Goal: Task Accomplishment & Management: Use online tool/utility

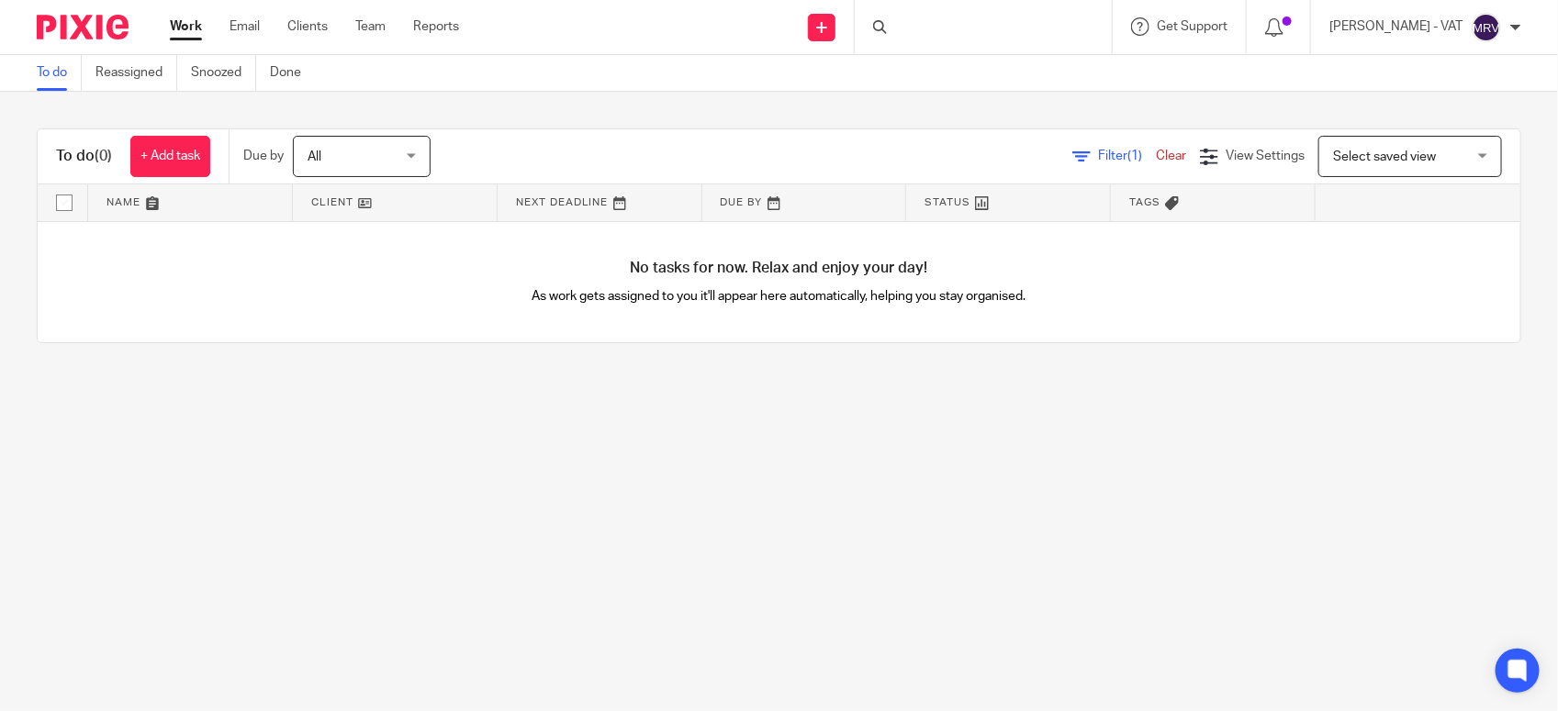
click at [666, 401] on main "To do Reassigned Snoozed Done To do (0) + Add task Due by All All Today Tomorro…" at bounding box center [779, 355] width 1558 height 711
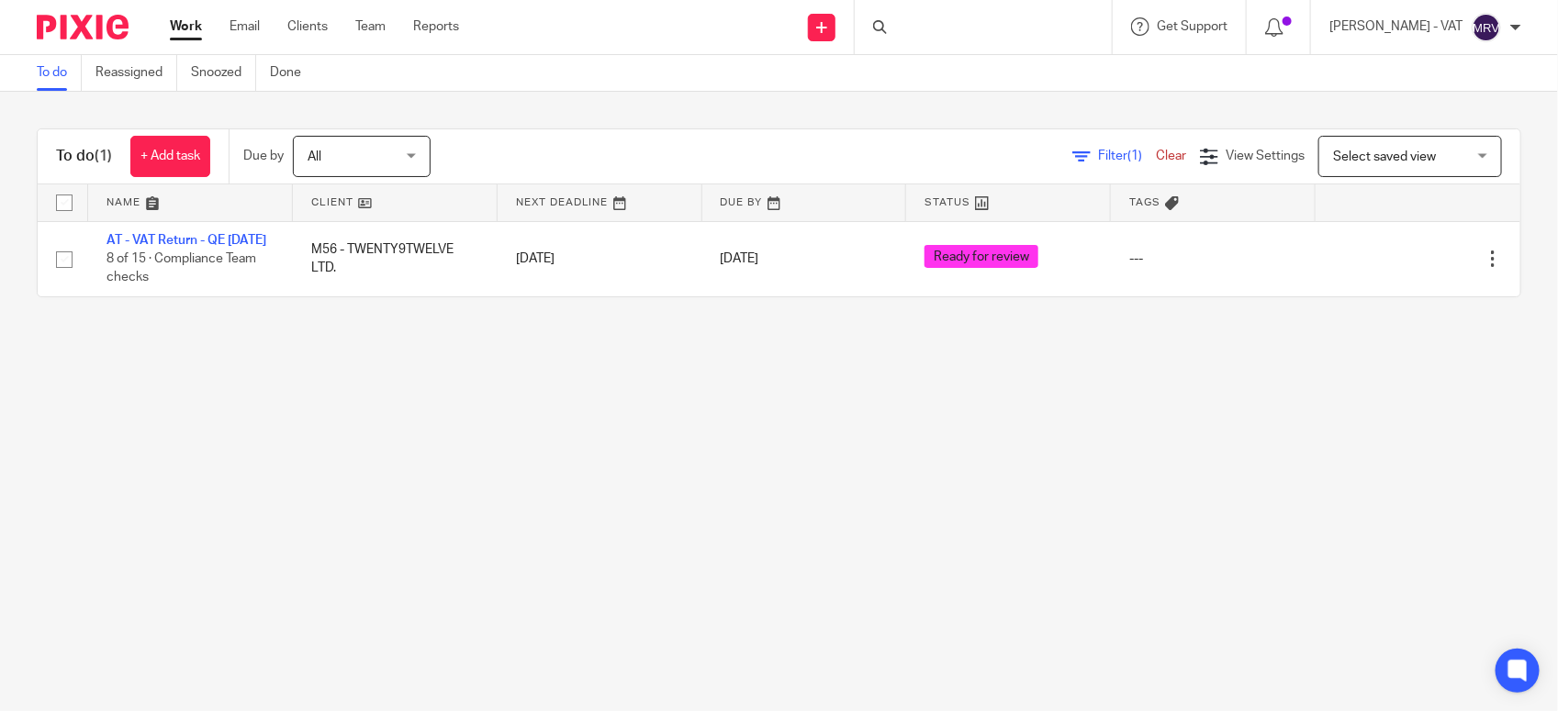
click at [670, 419] on main "To do Reassigned Snoozed Done To do (1) + Add task Due by All All Today Tomorro…" at bounding box center [779, 355] width 1558 height 711
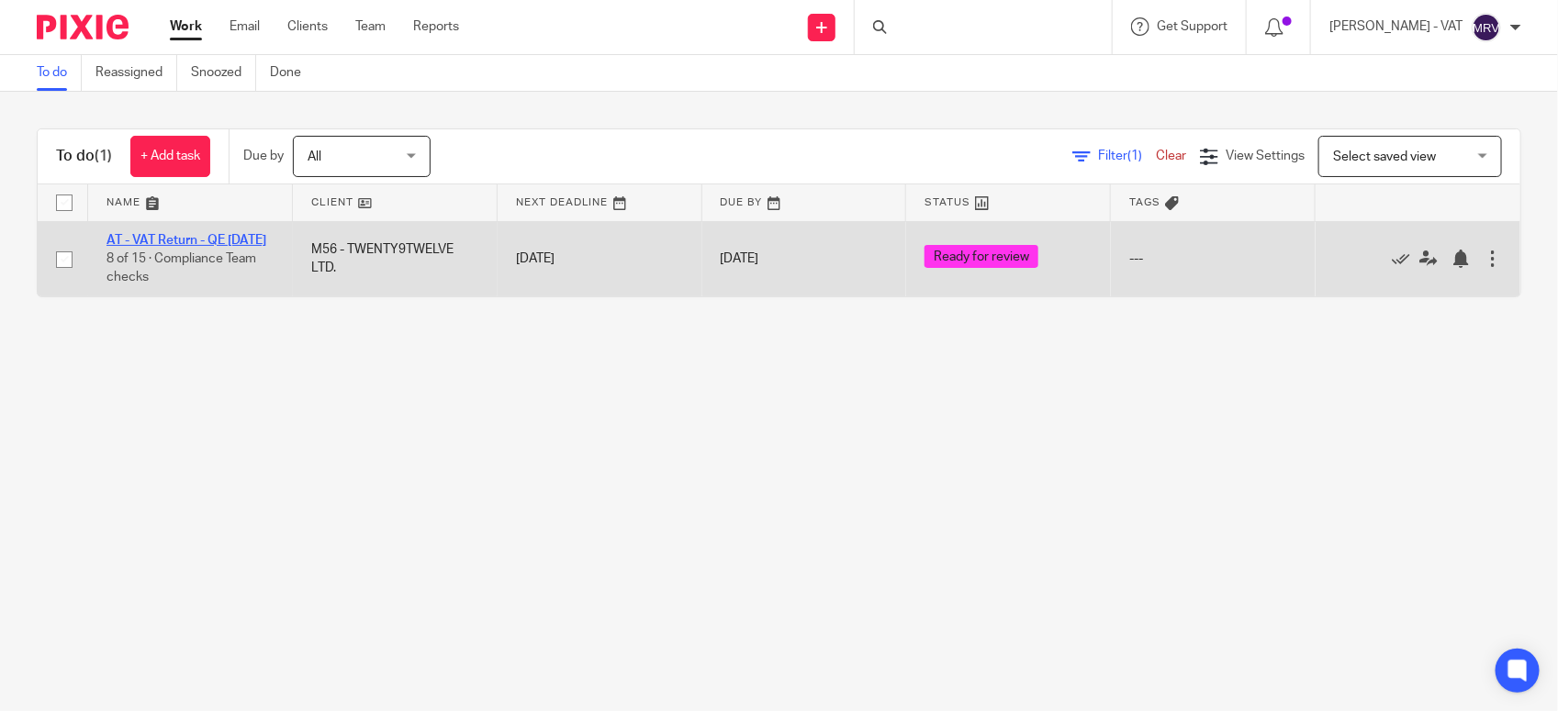
drag, startPoint x: 246, startPoint y: 236, endPoint x: 860, endPoint y: 6, distance: 655.7
click at [246, 236] on link "AT - VAT Return - QE [DATE]" at bounding box center [186, 240] width 160 height 13
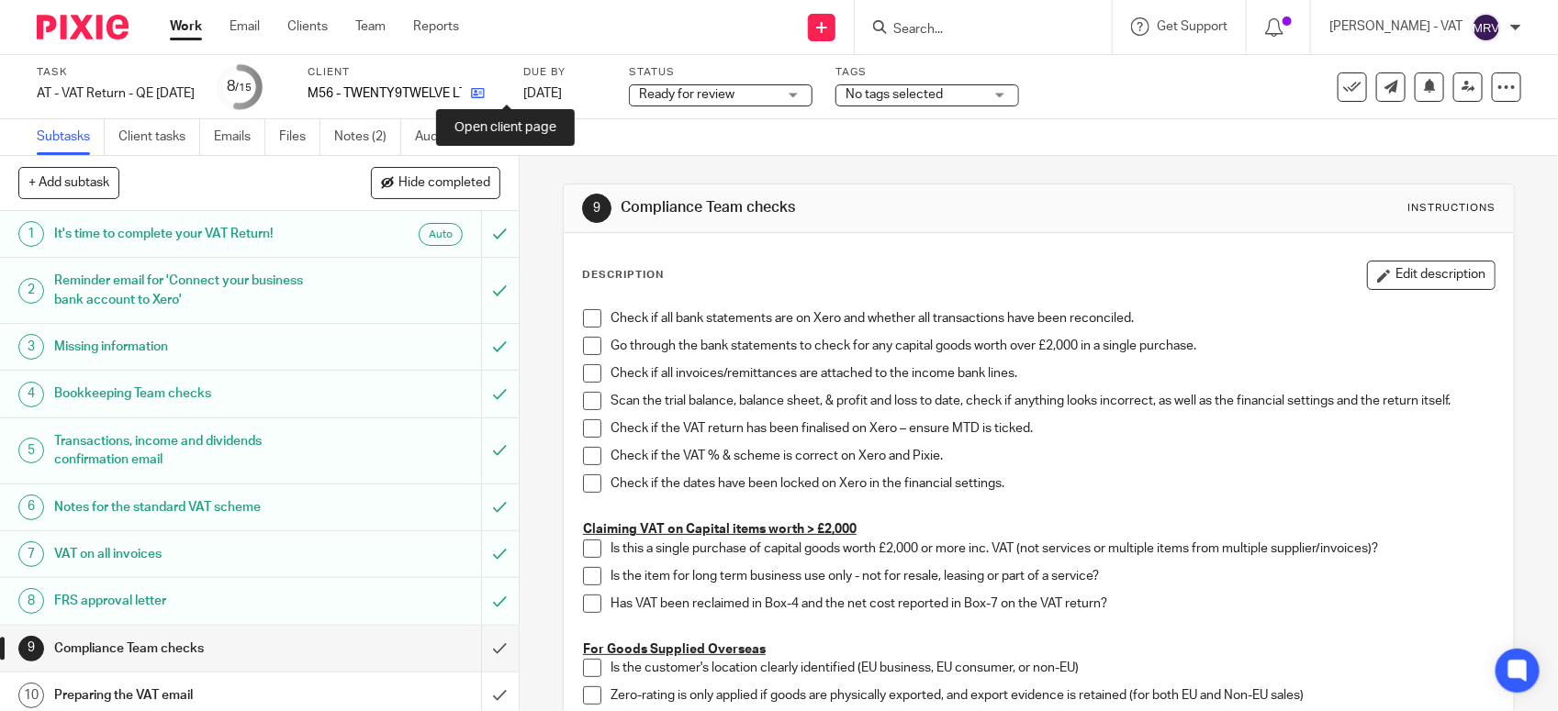
click at [485, 93] on icon at bounding box center [478, 93] width 14 height 14
click at [583, 321] on span at bounding box center [592, 318] width 18 height 18
click at [588, 350] on span at bounding box center [592, 346] width 18 height 18
click at [588, 369] on span at bounding box center [592, 373] width 18 height 18
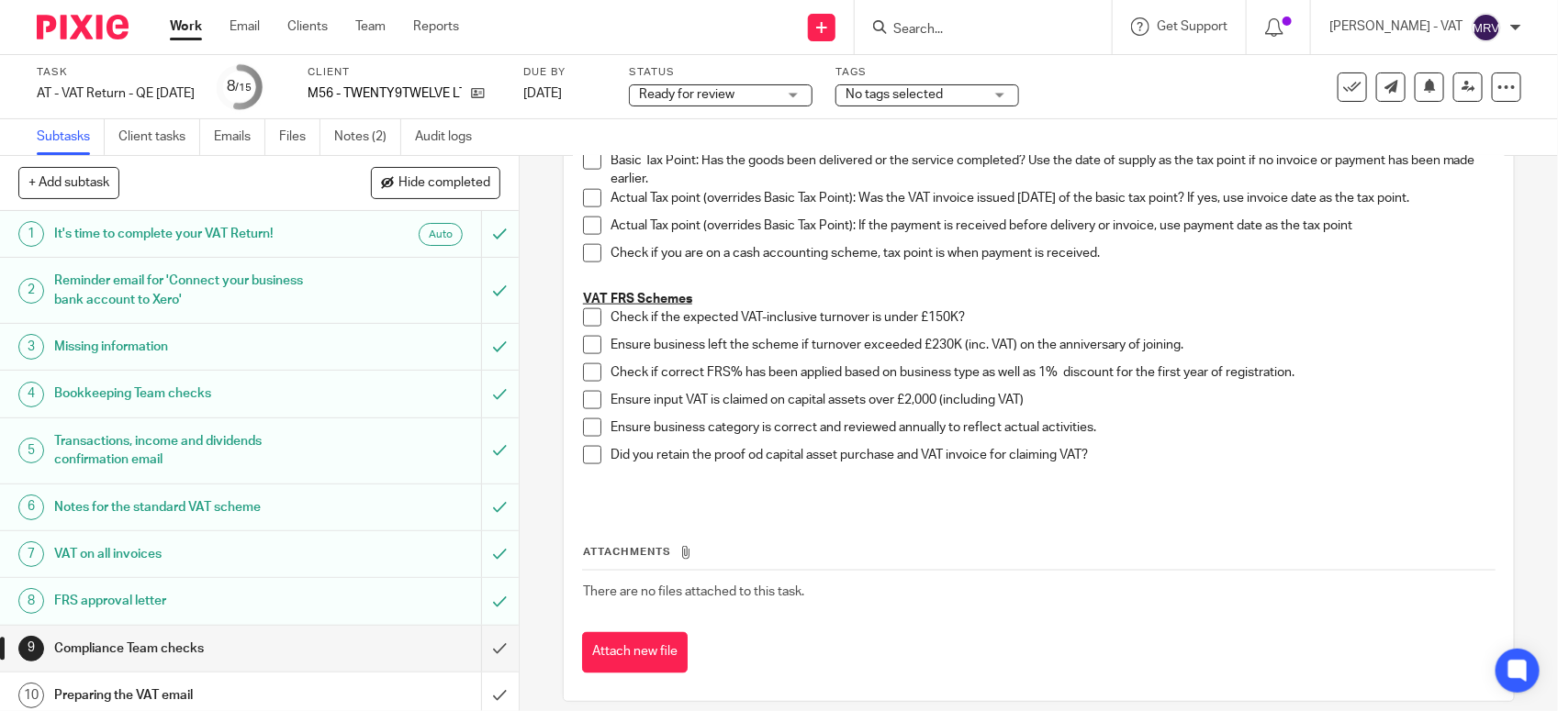
scroll to position [1062, 0]
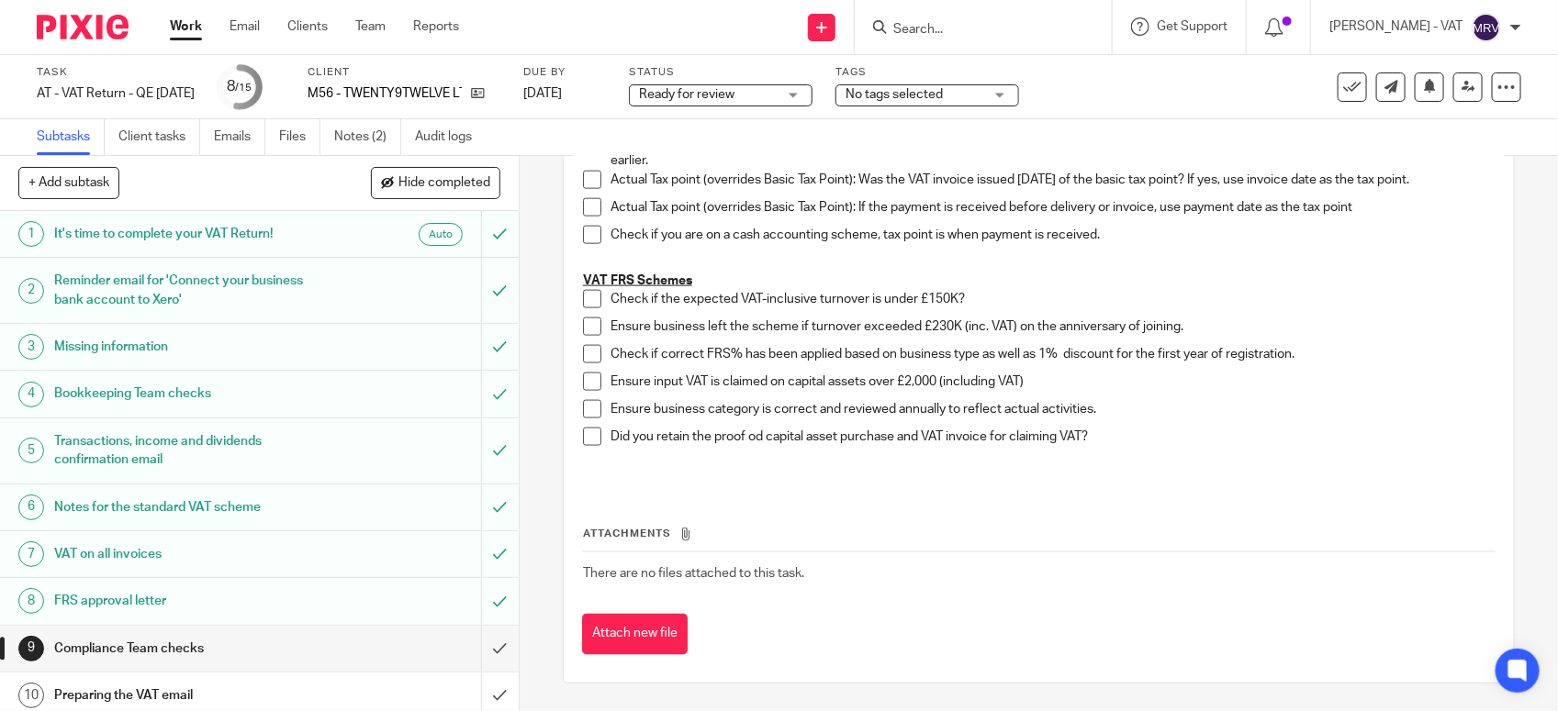
click at [583, 296] on span at bounding box center [592, 299] width 18 height 18
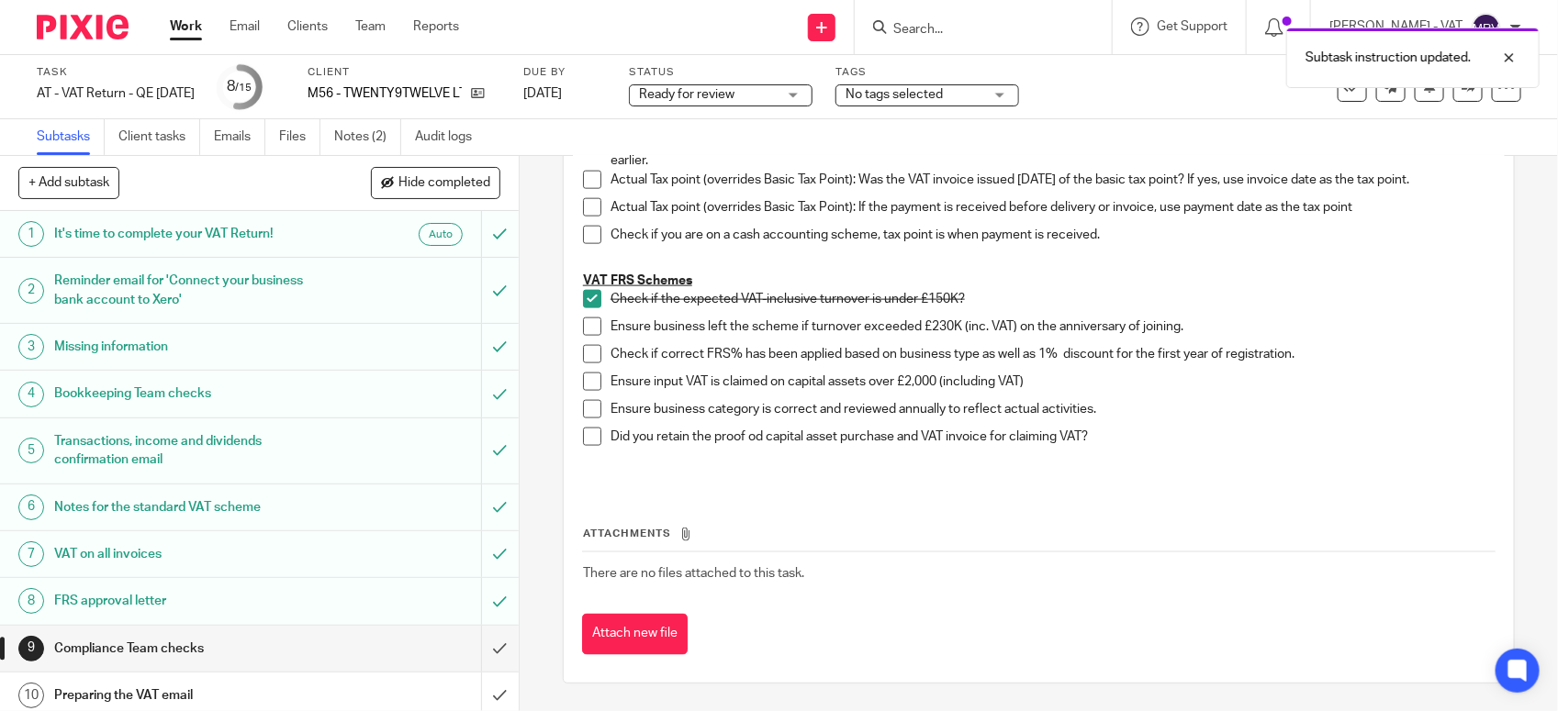
click at [583, 330] on span at bounding box center [592, 327] width 18 height 18
click at [583, 356] on span at bounding box center [592, 354] width 18 height 18
click at [590, 409] on span at bounding box center [592, 409] width 18 height 18
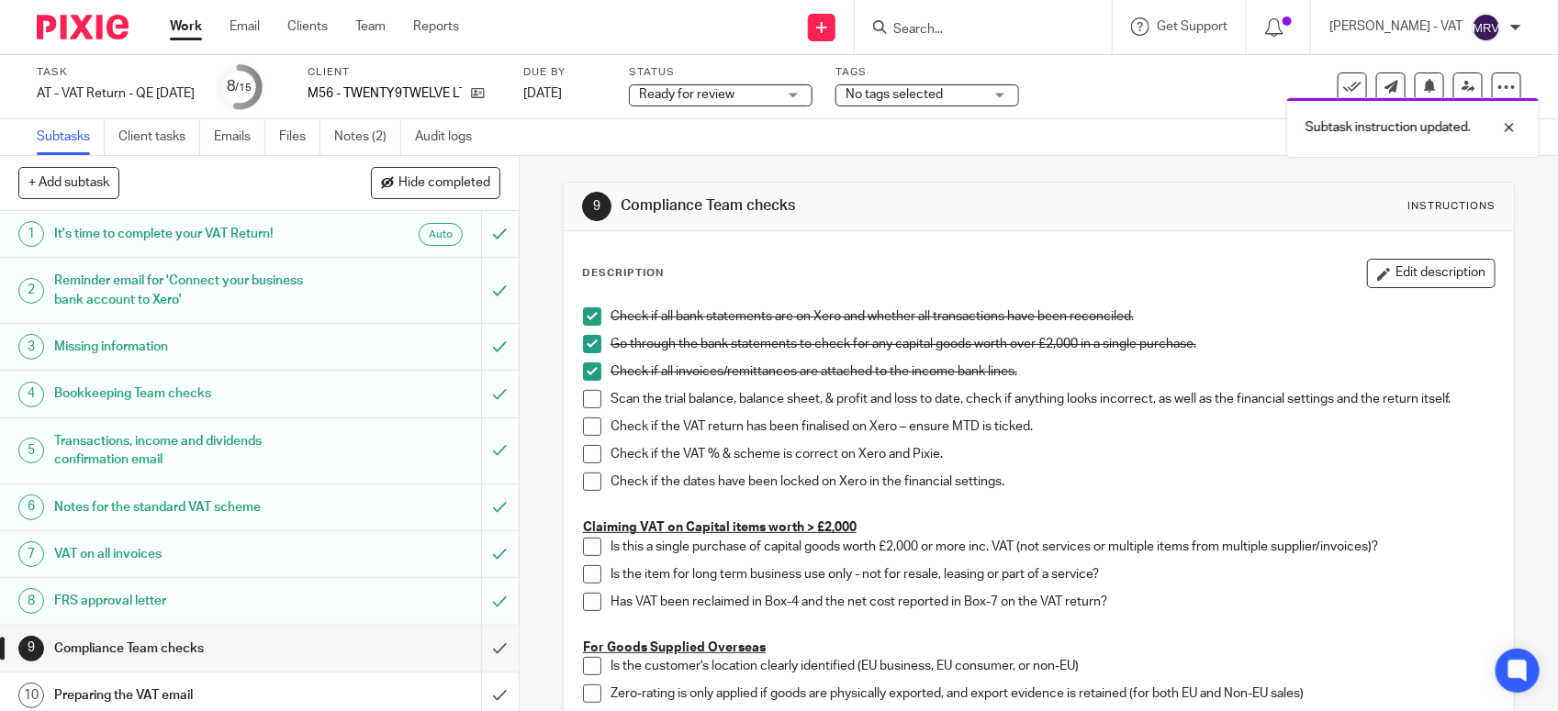
scroll to position [0, 0]
click at [583, 407] on span at bounding box center [592, 401] width 18 height 18
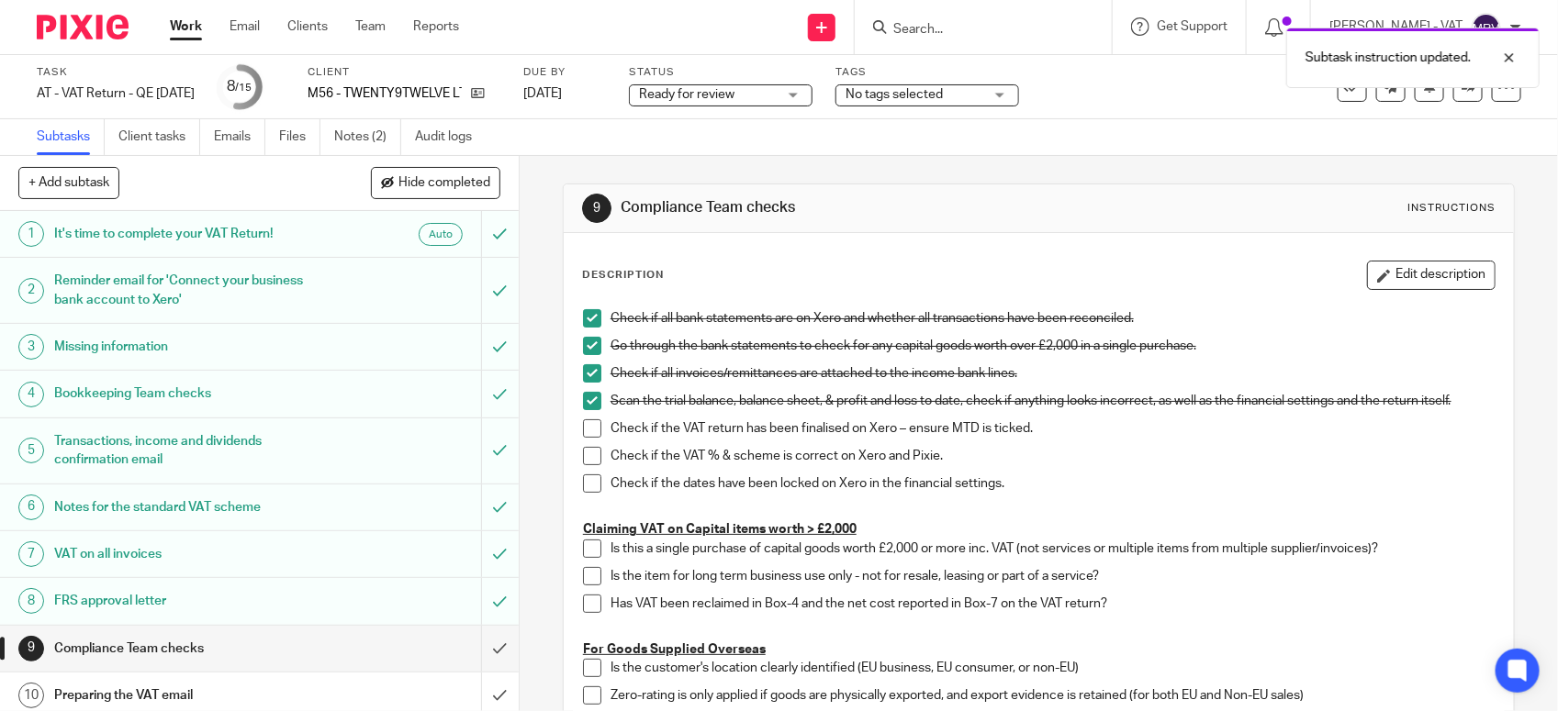
click at [583, 433] on span at bounding box center [592, 429] width 18 height 18
click at [583, 452] on span at bounding box center [592, 456] width 18 height 18
click at [583, 482] on span at bounding box center [592, 484] width 18 height 18
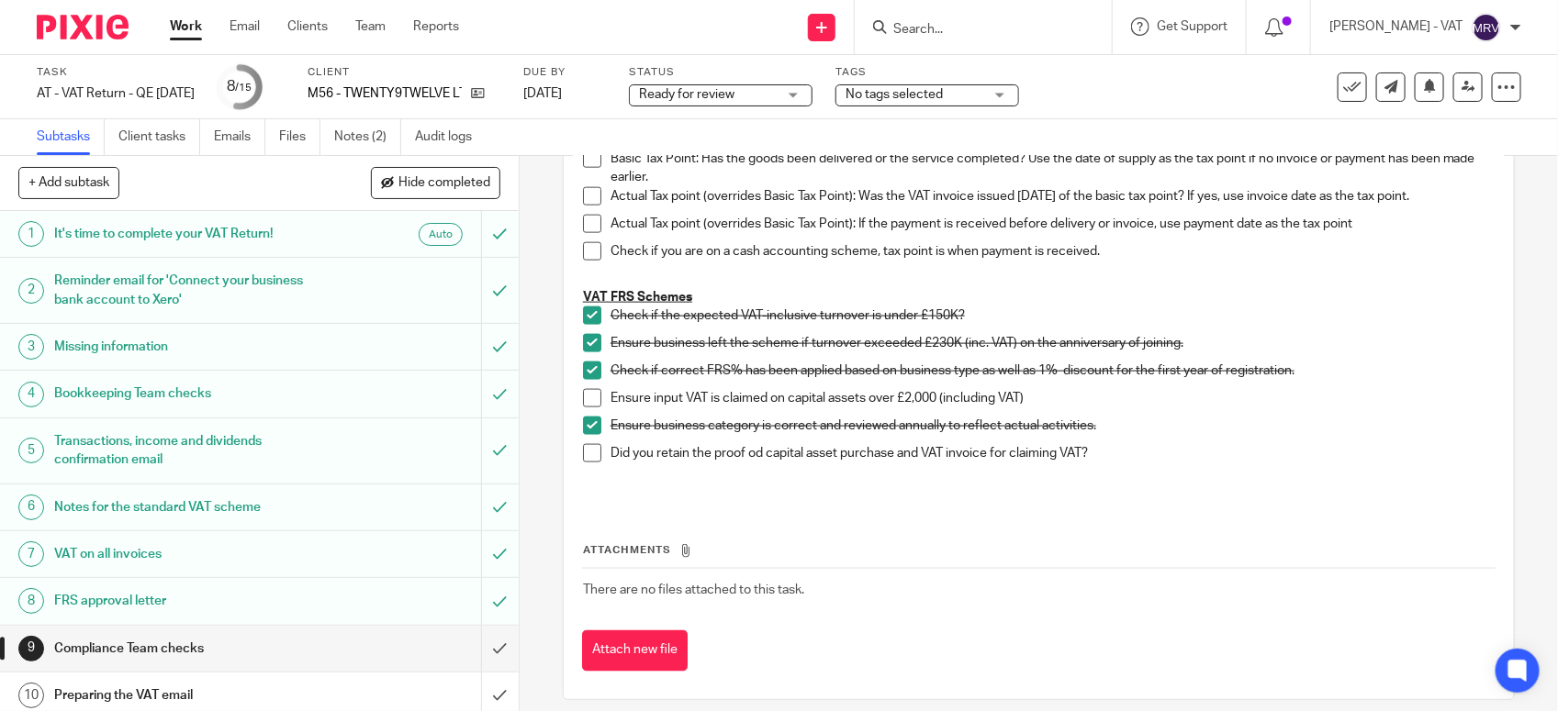
scroll to position [1062, 0]
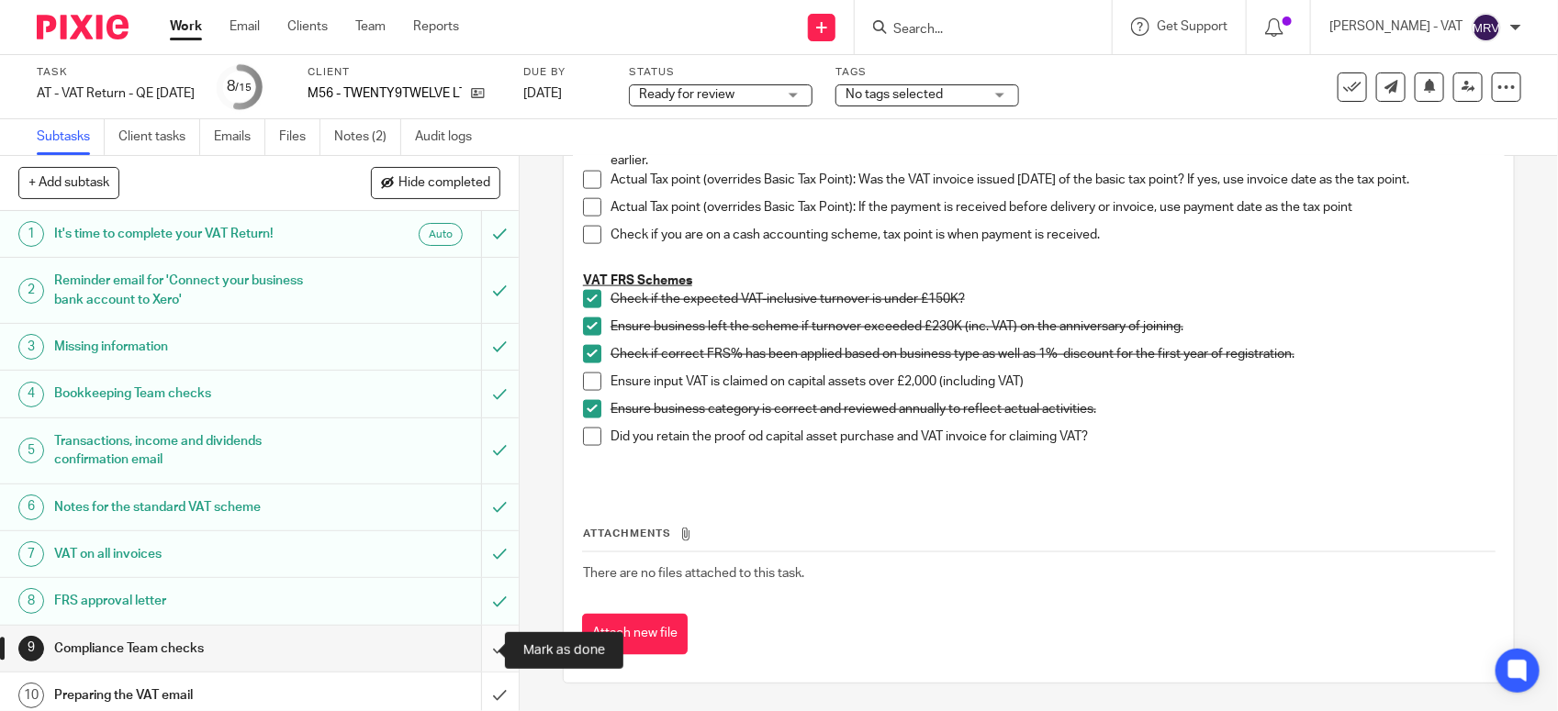
click at [469, 653] on input "submit" at bounding box center [259, 649] width 519 height 46
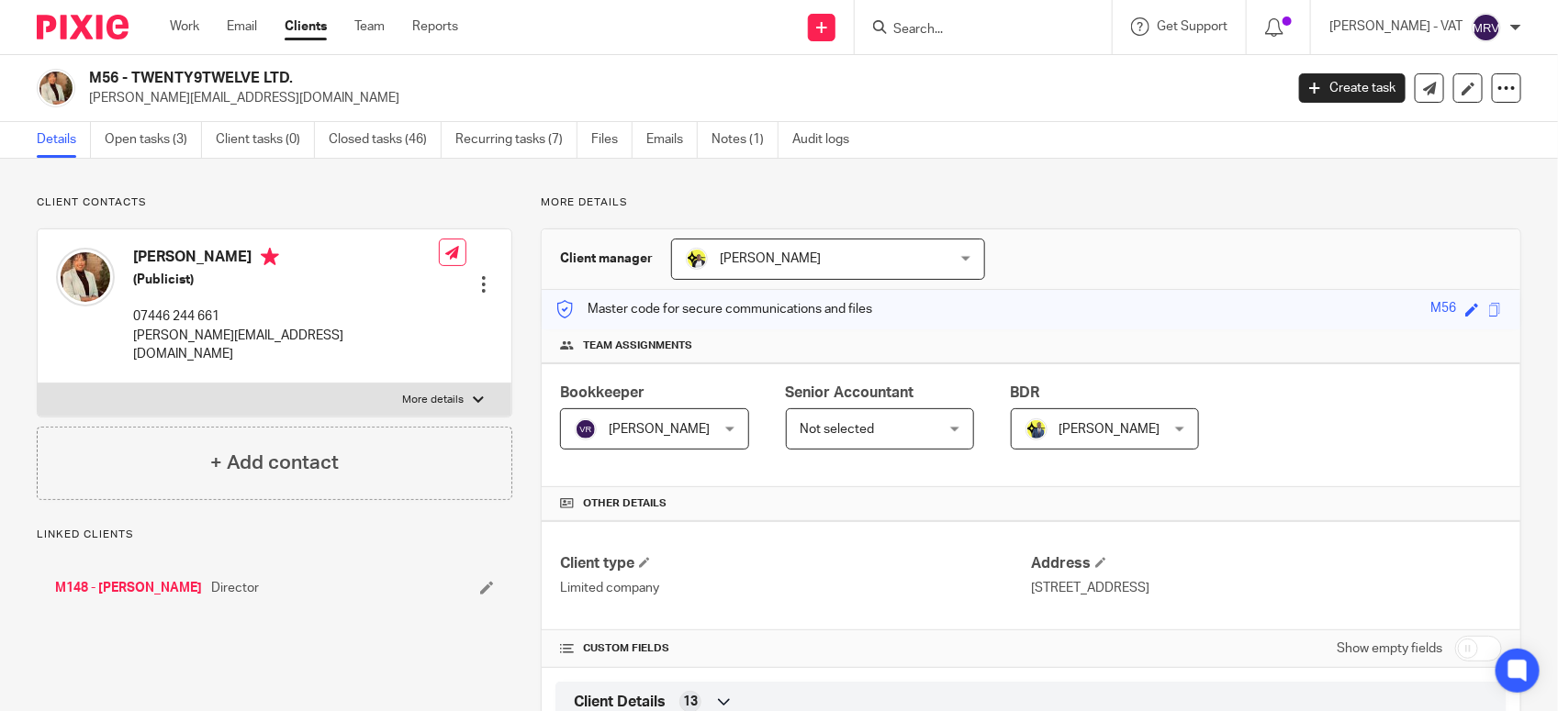
drag, startPoint x: 138, startPoint y: 76, endPoint x: 301, endPoint y: 75, distance: 163.4
click at [301, 75] on h2 "M56 - TWENTY9TWELVE LTD." at bounding box center [562, 78] width 946 height 19
drag, startPoint x: 301, startPoint y: 75, endPoint x: 131, endPoint y: 78, distance: 169.9
click at [131, 78] on h2 "M56 - TWENTY9TWELVE LTD." at bounding box center [562, 78] width 946 height 19
drag, startPoint x: 131, startPoint y: 74, endPoint x: 296, endPoint y: 72, distance: 164.4
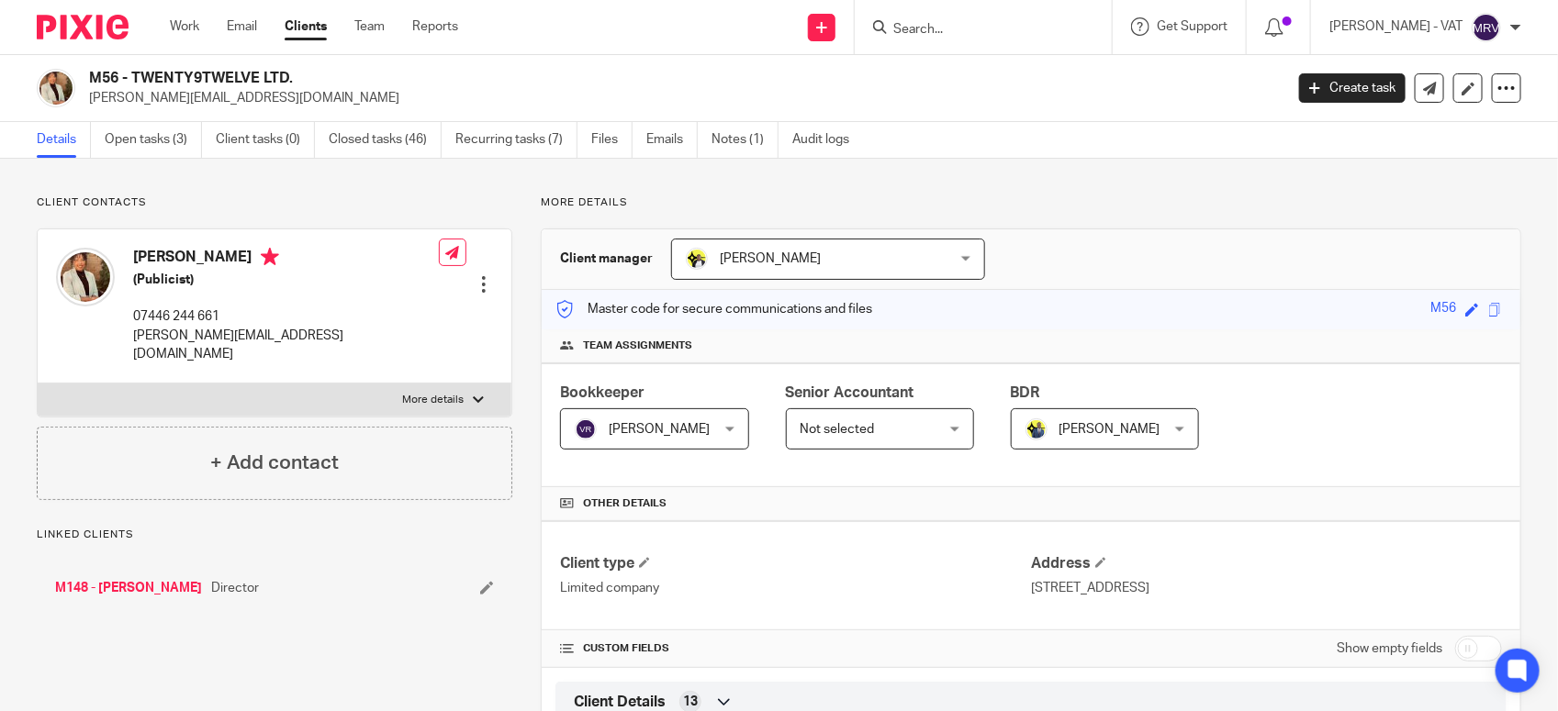
click at [296, 72] on h2 "M56 - TWENTY9TWELVE LTD." at bounding box center [562, 78] width 946 height 19
copy h2 "TWENTY9TWELVE LTD."
drag, startPoint x: 1263, startPoint y: 179, endPoint x: 1279, endPoint y: 179, distance: 15.6
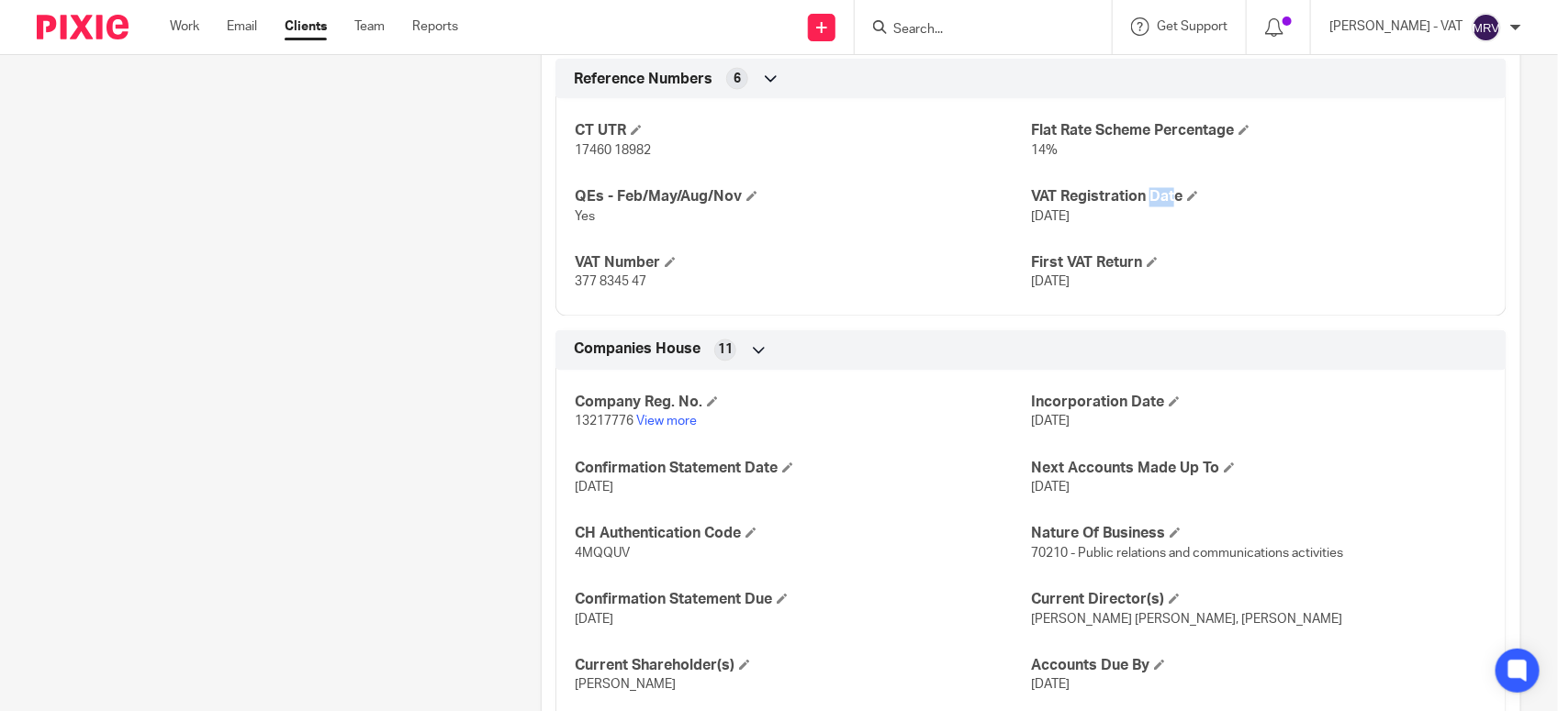
scroll to position [1389, 0]
